Goal: Communication & Community: Answer question/provide support

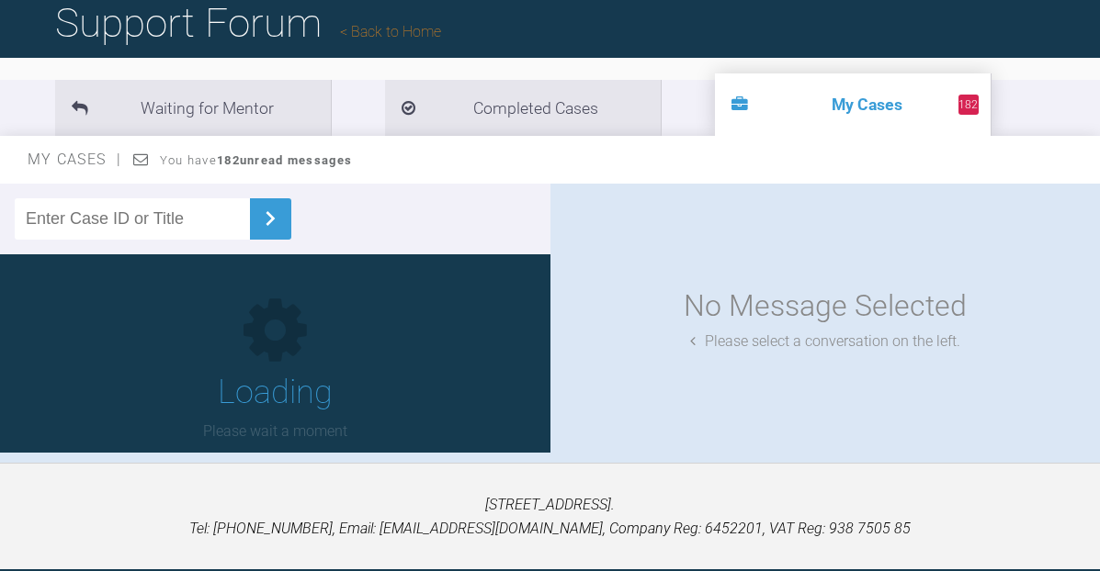
scroll to position [110, 0]
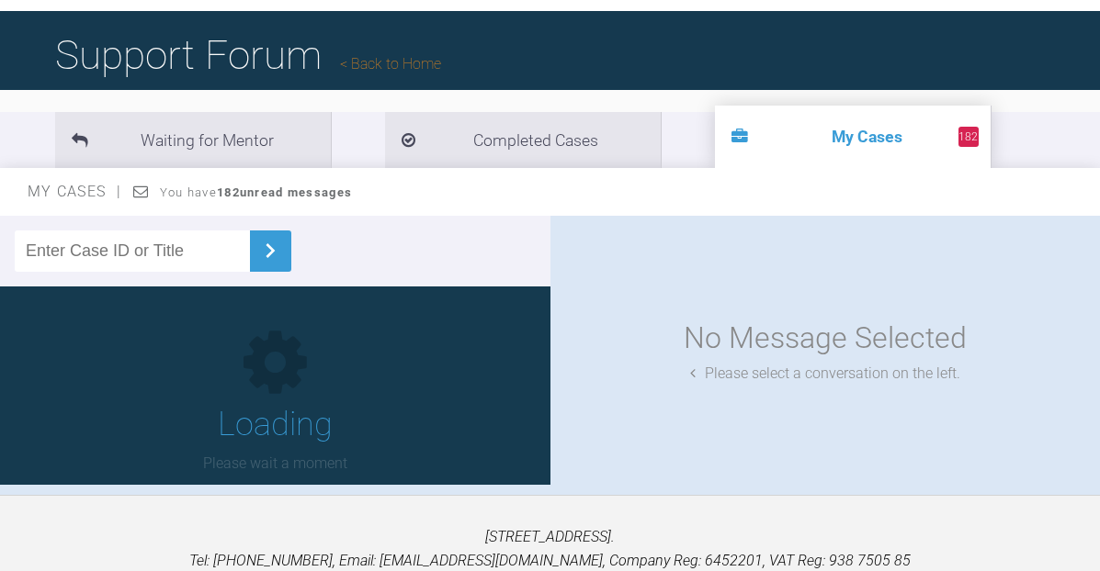
click at [161, 241] on input "text" at bounding box center [132, 251] width 235 height 41
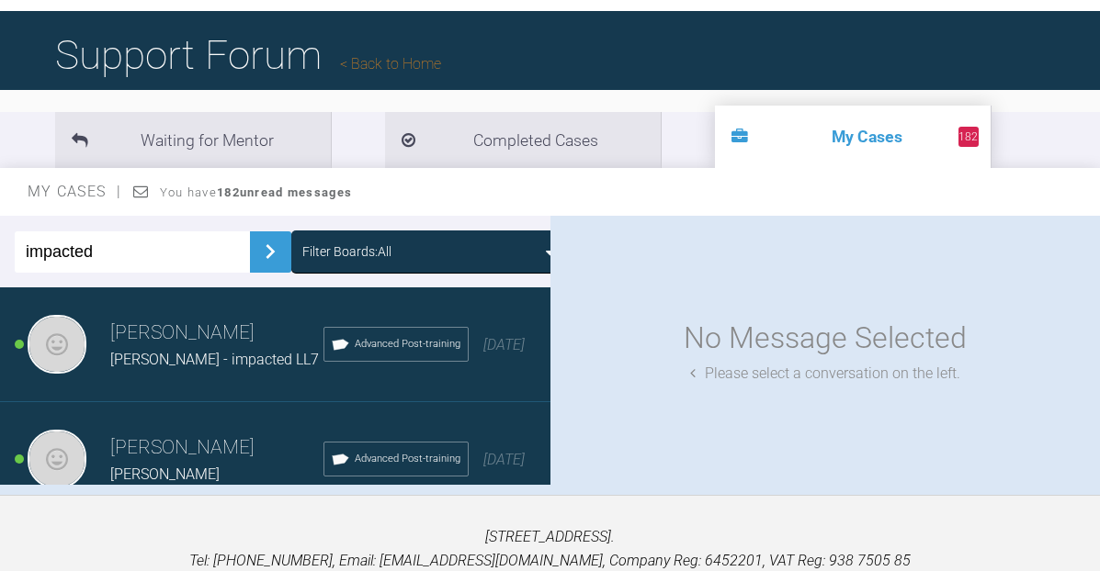
type input "impacted"
click at [269, 258] on img at bounding box center [269, 251] width 29 height 29
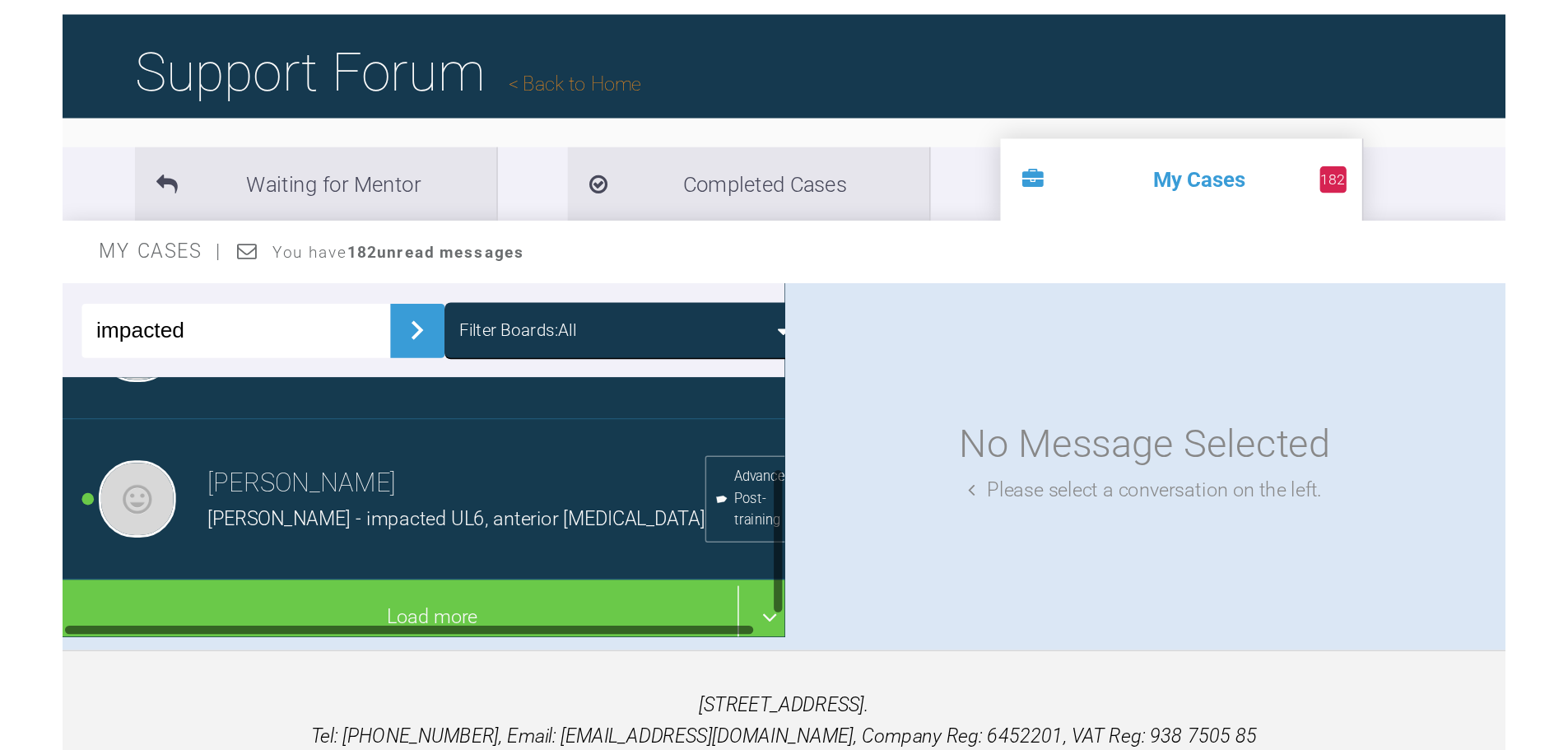
scroll to position [103, 0]
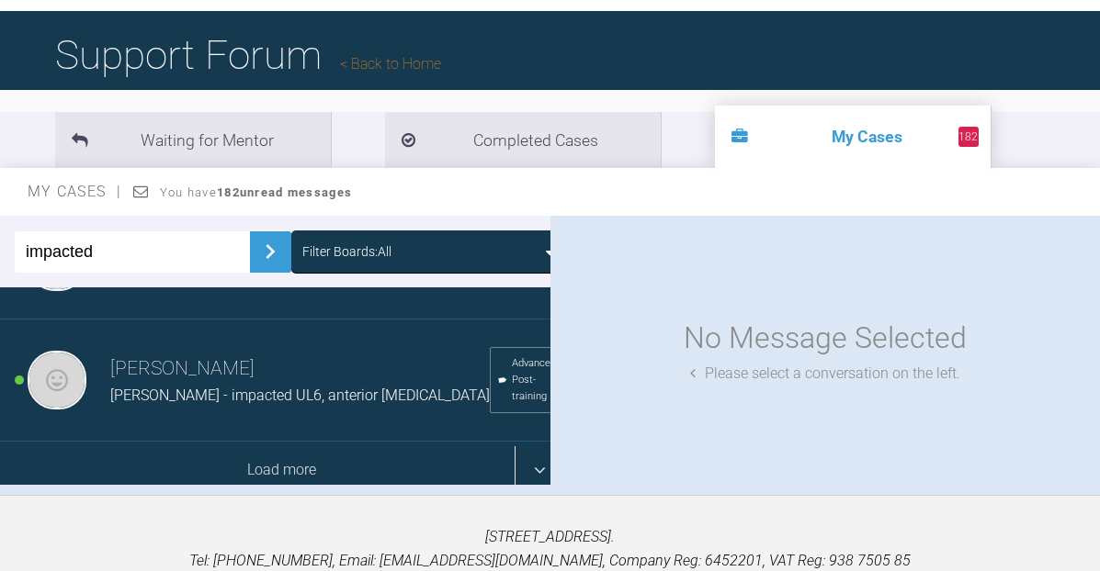
click at [356, 442] on div "Load more" at bounding box center [282, 470] width 564 height 57
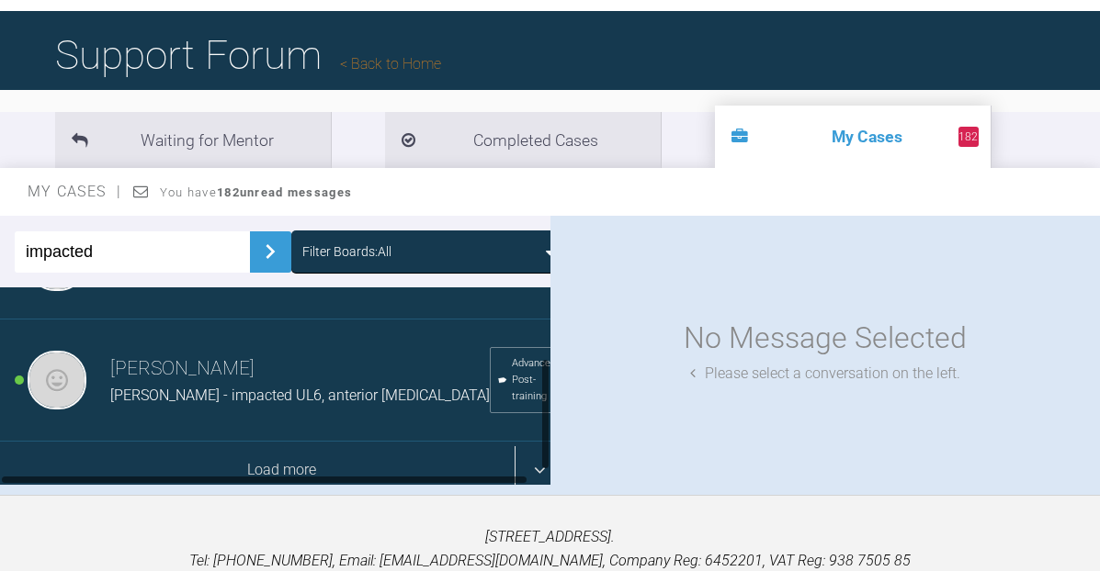
click at [526, 442] on div "Load more" at bounding box center [282, 470] width 564 height 57
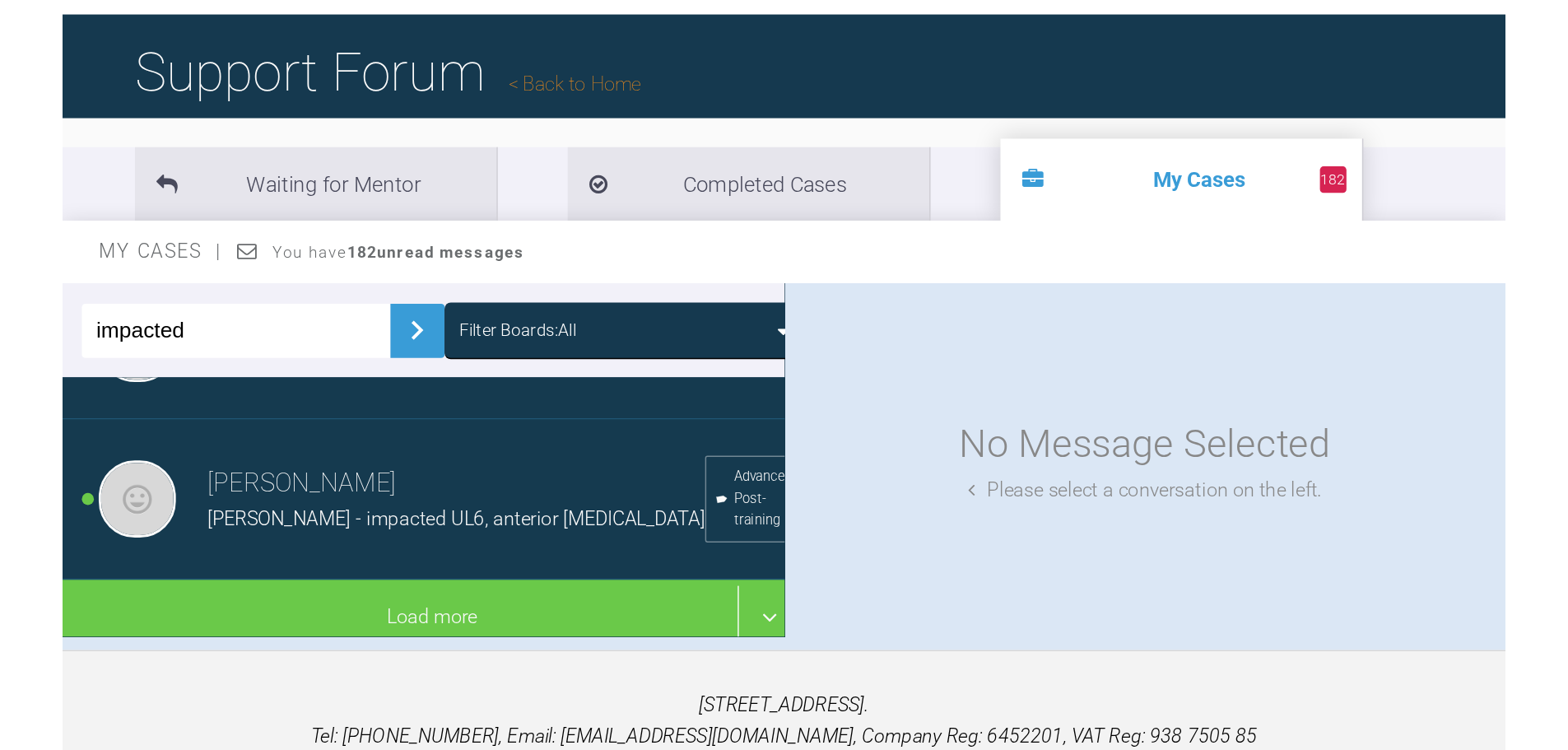
scroll to position [0, 0]
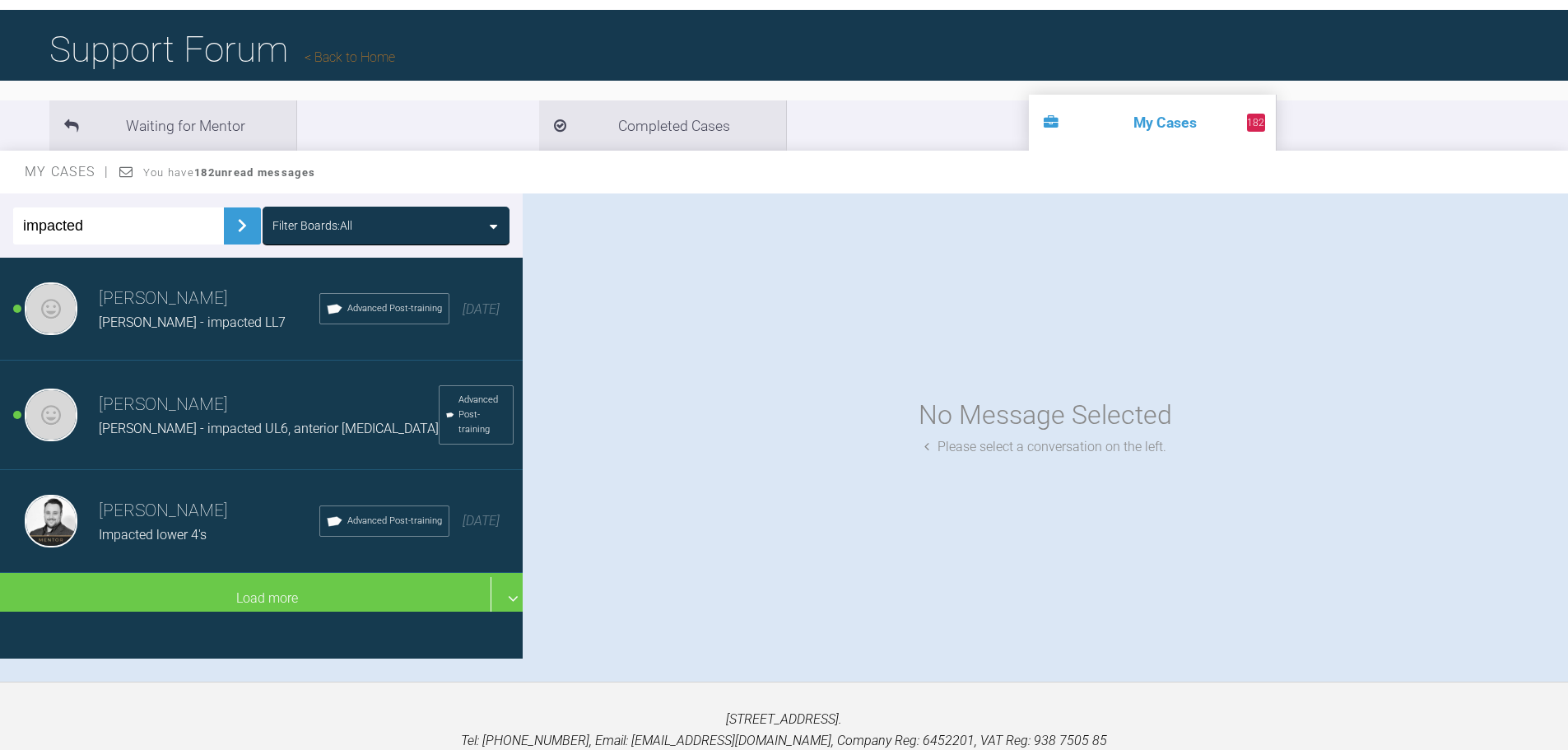
click at [187, 511] on div "Impacted lower 4's" at bounding box center [209, 535] width 220 height 22
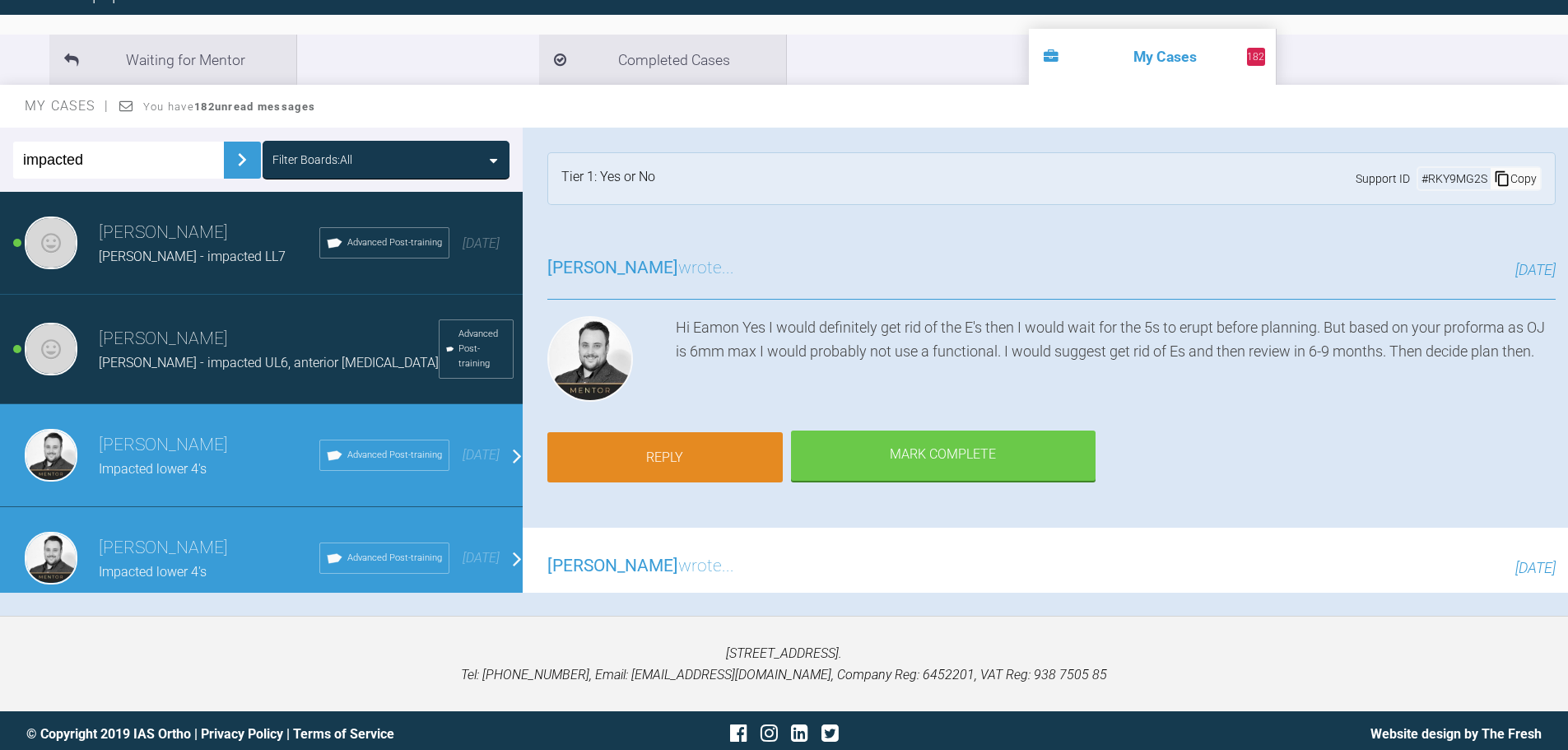
click at [686, 445] on link "Reply" at bounding box center [665, 457] width 236 height 51
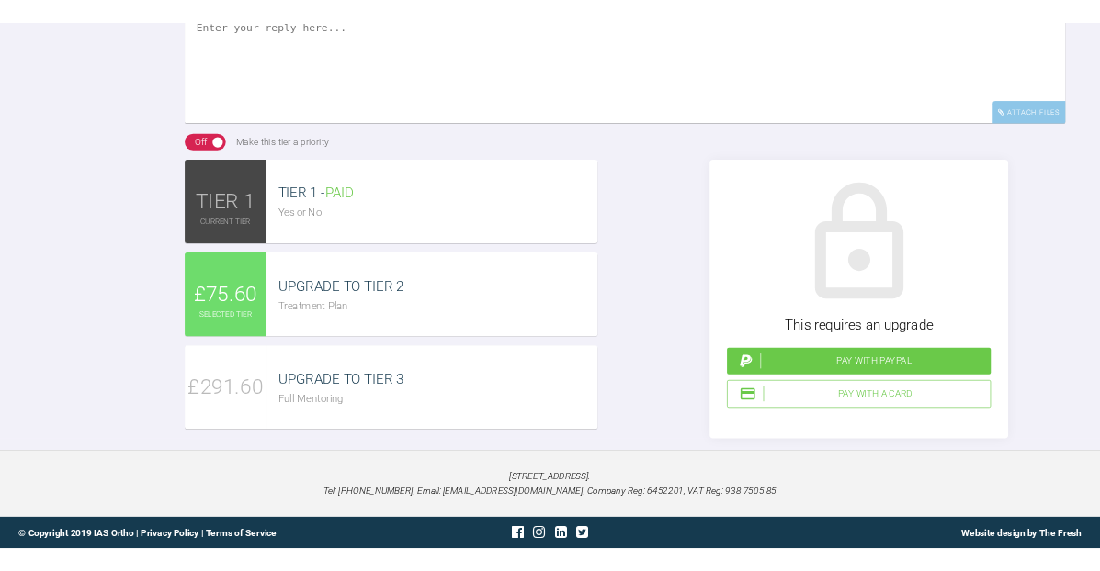
scroll to position [1777, 0]
